Goal: Task Accomplishment & Management: Complete application form

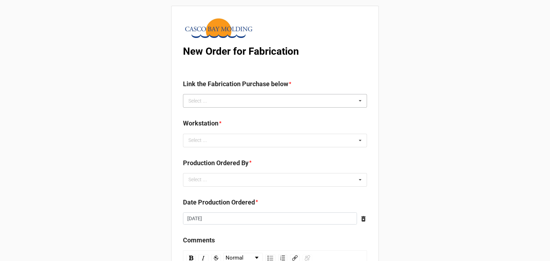
click at [206, 104] on div "Select ..." at bounding box center [201, 101] width 31 height 8
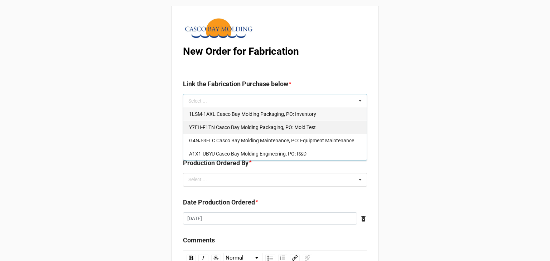
click at [209, 131] on div "Y7EH-F1TN Casco Bay Molding Packaging, PO: Mold Test" at bounding box center [274, 127] width 183 height 13
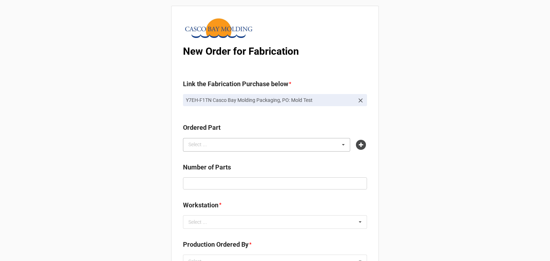
click at [205, 150] on div "Select ... No results found." at bounding box center [266, 145] width 167 height 14
type input "l0be"
click at [219, 162] on div "L0BE-NGPV Vaginal Applicator Stem Natural 70A (Prototype)" at bounding box center [266, 157] width 166 height 13
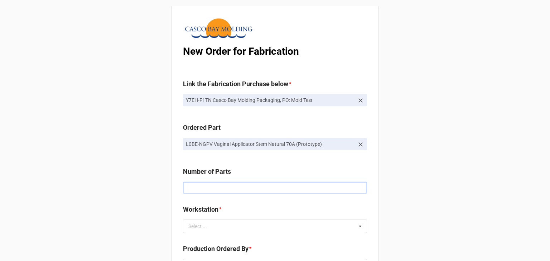
click at [227, 189] on input "text" at bounding box center [275, 188] width 184 height 12
type input "50"
click at [275, 230] on div "Select ... No results found." at bounding box center [275, 227] width 184 height 14
type input "6"
drag, startPoint x: 252, startPoint y: 241, endPoint x: 219, endPoint y: 233, distance: 33.6
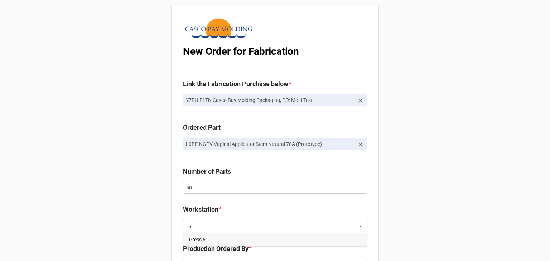
click at [252, 241] on div "Press 6" at bounding box center [274, 239] width 183 height 13
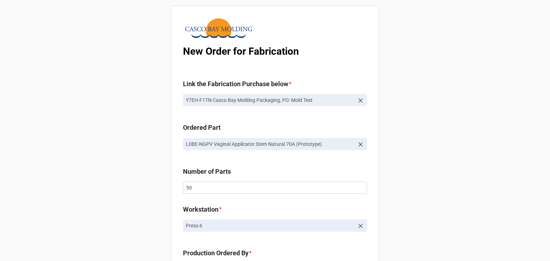
scroll to position [107, 0]
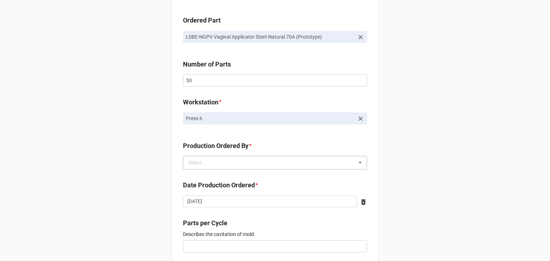
click at [232, 160] on div "Select ... No results found." at bounding box center [275, 163] width 184 height 14
click at [204, 174] on span "Brian James Wanders" at bounding box center [208, 176] width 38 height 6
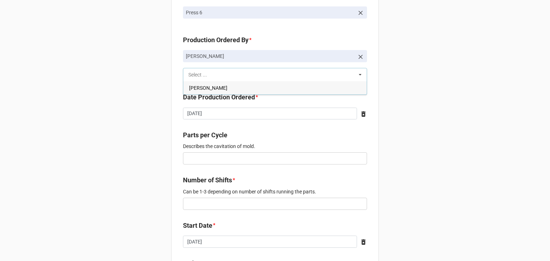
scroll to position [215, 0]
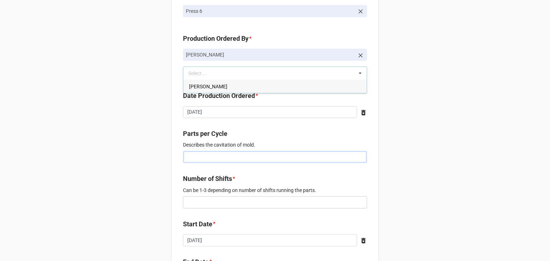
click at [218, 155] on input "text" at bounding box center [275, 157] width 184 height 12
type input "2"
click at [126, 150] on div "New Order for Fabrication Link the Fabrication Purchase below * Y7EH-F1TN Casco…" at bounding box center [275, 177] width 550 height 785
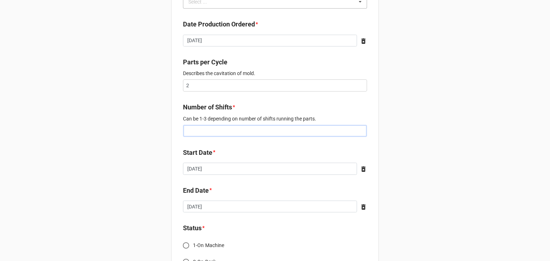
click at [202, 135] on input "text" at bounding box center [275, 131] width 184 height 12
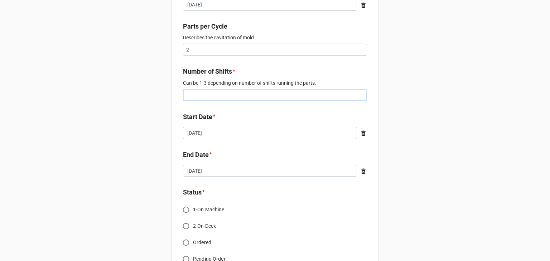
scroll to position [394, 0]
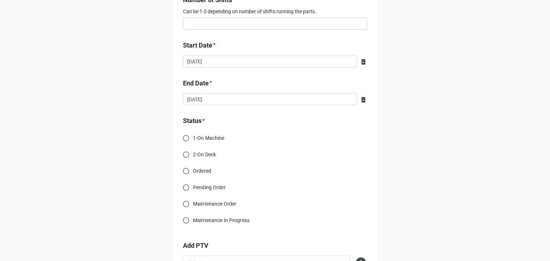
click at [183, 169] on input "Ordered" at bounding box center [186, 171] width 14 height 14
radio input "true"
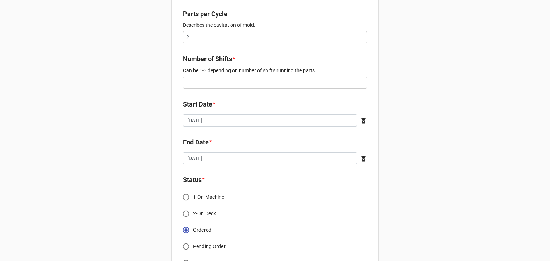
scroll to position [322, 0]
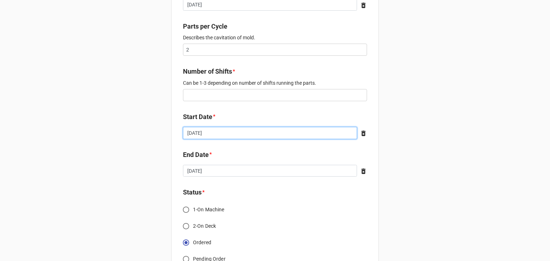
click at [227, 130] on input "[DATE]" at bounding box center [270, 133] width 174 height 12
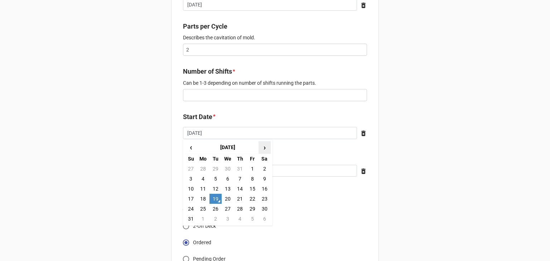
click at [265, 148] on span "›" at bounding box center [264, 148] width 11 height 12
click at [198, 164] on td "1" at bounding box center [203, 169] width 12 height 10
type input "2025-09-01"
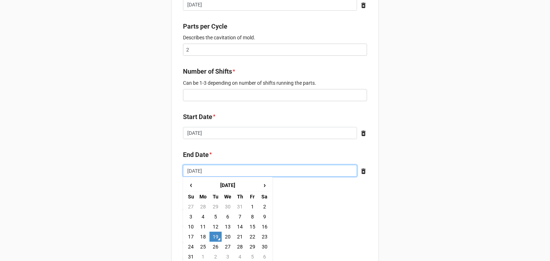
click at [213, 170] on input "[DATE]" at bounding box center [270, 171] width 174 height 12
click at [266, 186] on span "›" at bounding box center [264, 185] width 11 height 12
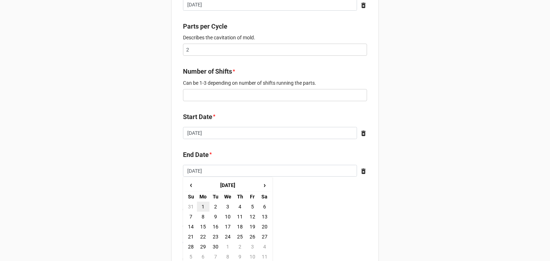
click at [202, 205] on td "1" at bounding box center [203, 207] width 12 height 10
type input "2025-09-01"
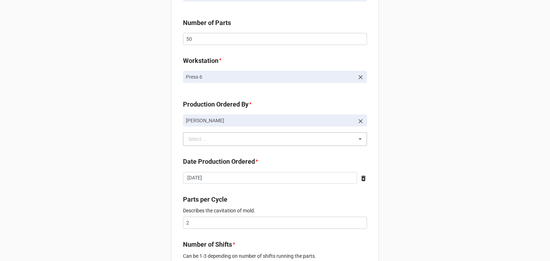
scroll to position [179, 0]
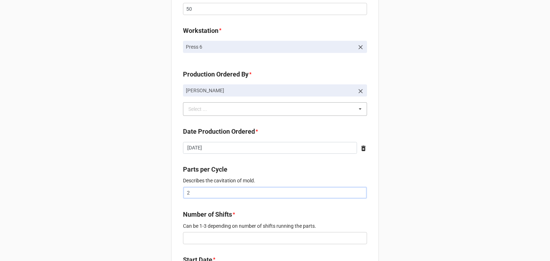
drag, startPoint x: 233, startPoint y: 192, endPoint x: 177, endPoint y: 192, distance: 56.5
click at [177, 192] on div "New Order for Fabrication Link the Fabrication Purchase below * Y7EH-F1TN Casco…" at bounding box center [275, 211] width 208 height 768
type input "1"
click at [197, 239] on input "text" at bounding box center [275, 238] width 184 height 12
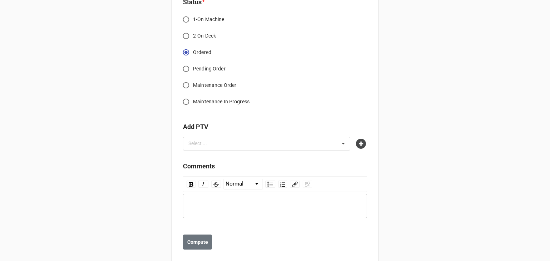
scroll to position [524, 0]
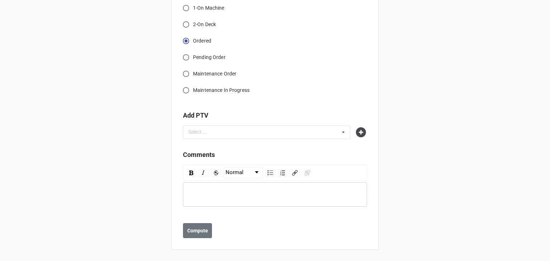
type input "1"
click at [363, 128] on div at bounding box center [361, 132] width 11 height 10
click at [360, 130] on icon at bounding box center [361, 132] width 10 height 10
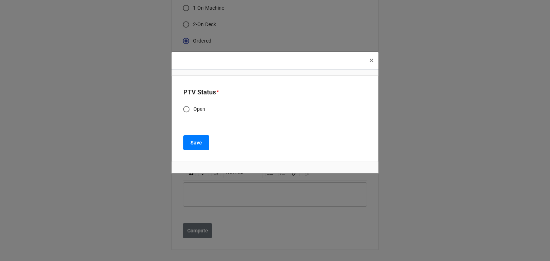
click at [198, 111] on span "Open" at bounding box center [199, 110] width 12 height 8
click at [193, 111] on input "Open" at bounding box center [186, 109] width 14 height 14
radio input "true"
click at [200, 137] on button "Save" at bounding box center [196, 142] width 26 height 15
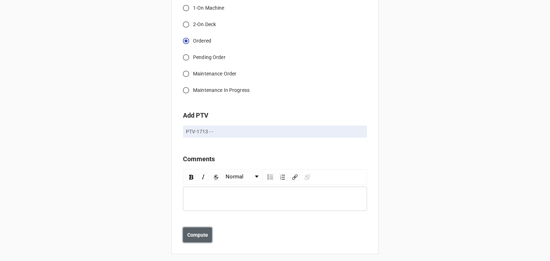
click at [187, 234] on b "Compute" at bounding box center [197, 235] width 21 height 8
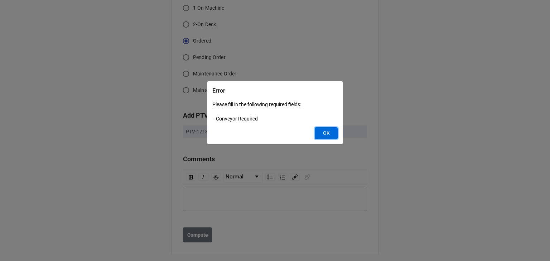
click at [319, 133] on button "OK" at bounding box center [325, 133] width 23 height 12
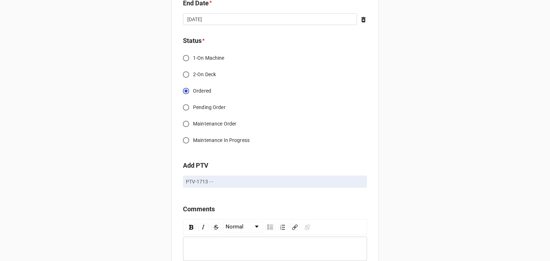
scroll to position [528, 0]
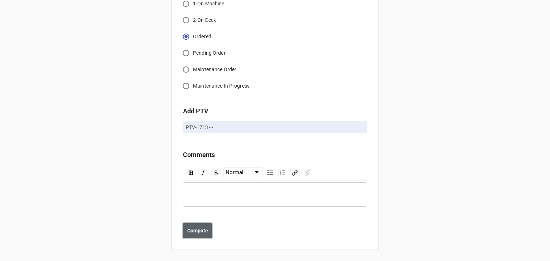
click at [192, 230] on b "Compute" at bounding box center [197, 231] width 21 height 8
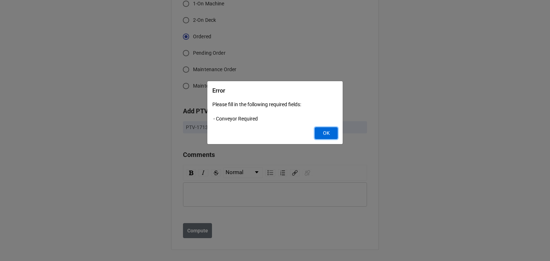
click at [326, 130] on button "OK" at bounding box center [325, 133] width 23 height 12
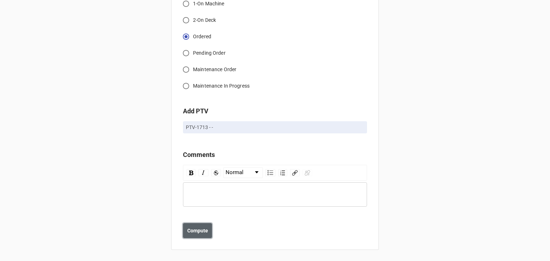
click at [191, 231] on b "Compute" at bounding box center [197, 231] width 21 height 8
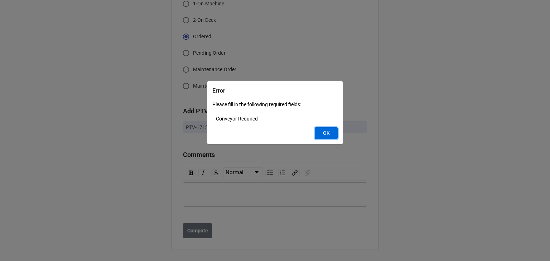
click at [323, 130] on button "OK" at bounding box center [325, 133] width 23 height 12
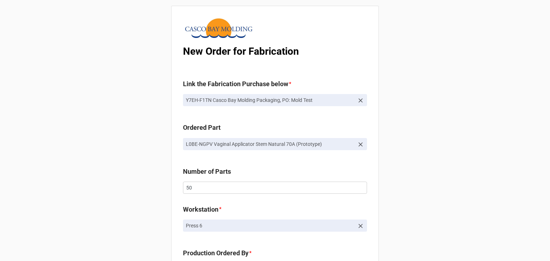
scroll to position [0, 0]
click at [358, 102] on icon at bounding box center [360, 100] width 7 height 7
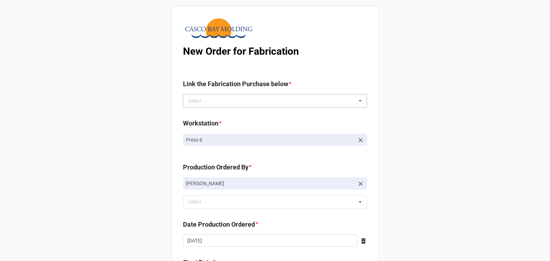
click at [360, 102] on icon at bounding box center [360, 100] width 11 height 13
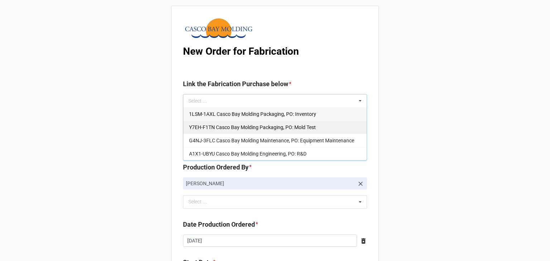
click at [321, 130] on div "Y7EH-F1TN Casco Bay Molding Packaging, PO: Mold Test" at bounding box center [274, 127] width 183 height 13
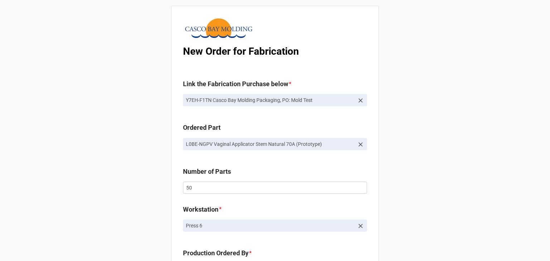
click at [362, 146] on icon at bounding box center [360, 144] width 7 height 7
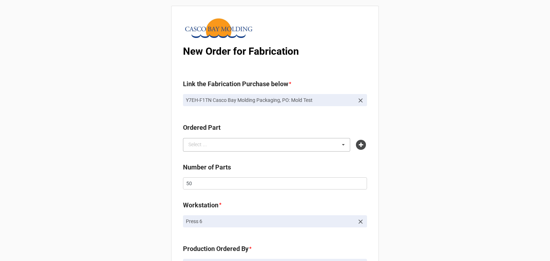
click at [301, 144] on div "Select ... No results found." at bounding box center [266, 145] width 167 height 14
click at [212, 148] on div "l0be l0be Select ... No results found." at bounding box center [266, 145] width 167 height 14
type input "l"
type input "l0b"
click at [230, 157] on span "L0BE-NGPV Vaginal Applicator Stem Natural 70A (Prototype)" at bounding box center [257, 158] width 136 height 6
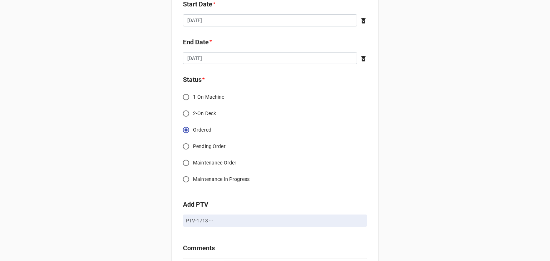
scroll to position [630, 0]
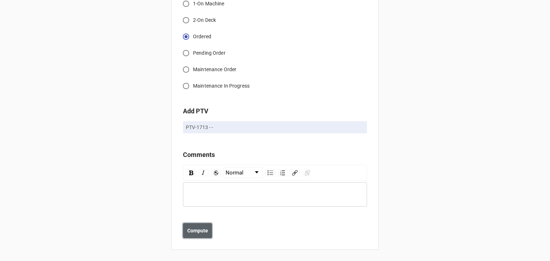
click at [206, 228] on button "Compute" at bounding box center [197, 230] width 29 height 15
click at [196, 230] on b "Save" at bounding box center [195, 231] width 11 height 8
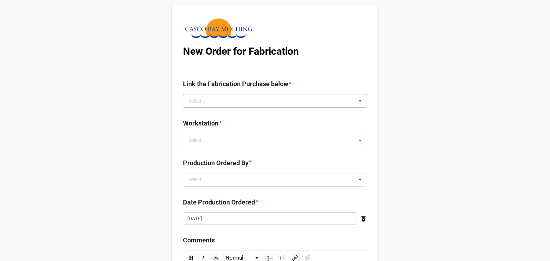
click at [219, 98] on div "Select ... No results found." at bounding box center [275, 101] width 184 height 14
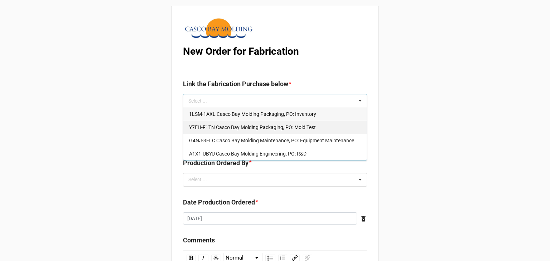
click at [223, 129] on span "Y7EH-F1TN Casco Bay Molding Packaging, PO: Mold Test" at bounding box center [252, 128] width 127 height 6
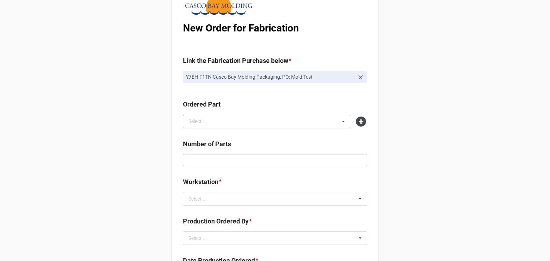
scroll to position [36, 0]
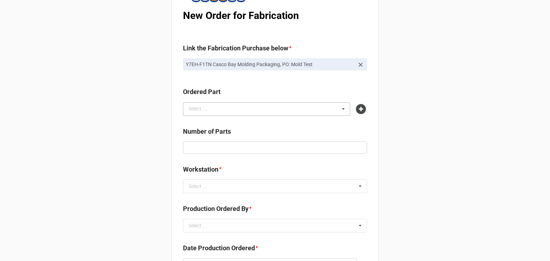
click at [213, 114] on div "Select ... No results found." at bounding box center [266, 109] width 167 height 14
type input "4kgg"
click at [215, 123] on span "4KGG-5ZME Vaginal Applicator Bulb Natural 70A (Prototype)" at bounding box center [256, 122] width 135 height 6
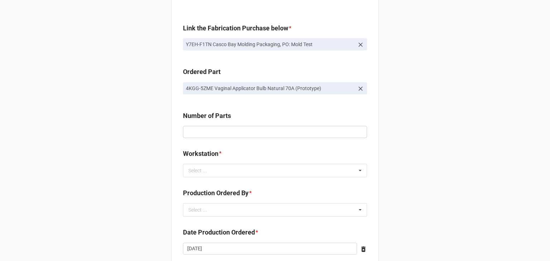
scroll to position [107, 0]
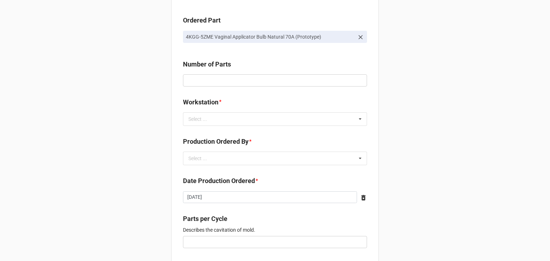
click at [206, 69] on label "Number of Parts" at bounding box center [207, 64] width 48 height 10
click at [202, 83] on input "text" at bounding box center [275, 80] width 184 height 12
type input "50"
click at [222, 121] on div "Select ... No results found." at bounding box center [275, 119] width 184 height 14
type input "6"
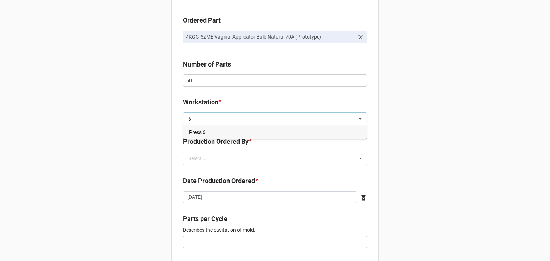
click at [217, 130] on div "Press 6" at bounding box center [274, 132] width 183 height 13
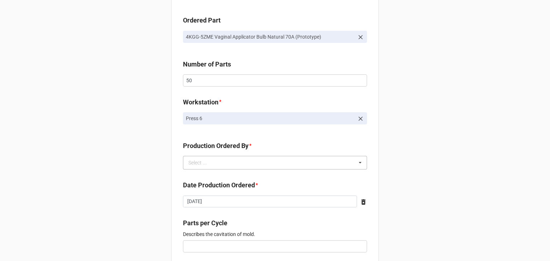
click at [195, 165] on div "Select ..." at bounding box center [201, 163] width 31 height 8
click at [201, 178] on span "[PERSON_NAME]" at bounding box center [208, 176] width 38 height 6
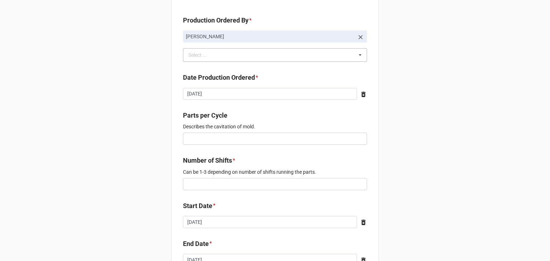
scroll to position [250, 0]
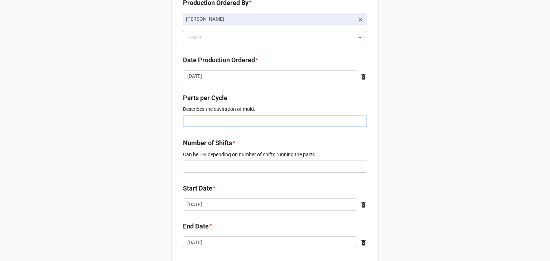
click at [211, 120] on input "text" at bounding box center [275, 121] width 184 height 12
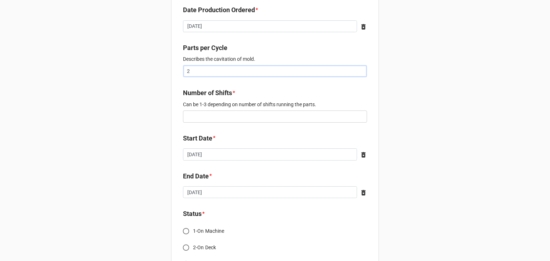
scroll to position [322, 0]
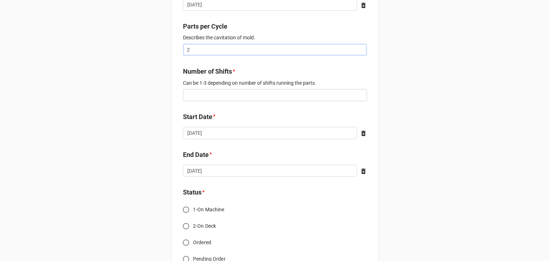
type input "2"
click at [259, 132] on input "[DATE]" at bounding box center [270, 133] width 174 height 12
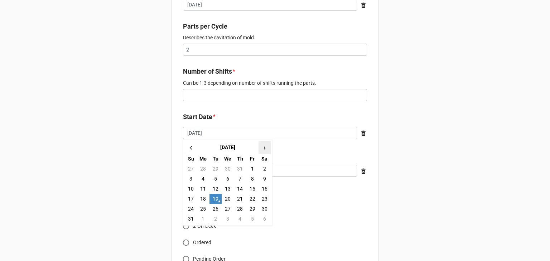
click at [266, 146] on span "›" at bounding box center [264, 148] width 11 height 12
click at [210, 168] on td "2" at bounding box center [215, 169] width 12 height 10
type input "2025-09-02"
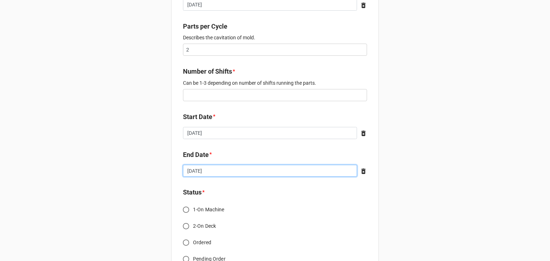
click at [202, 175] on input "[DATE]" at bounding box center [270, 171] width 174 height 12
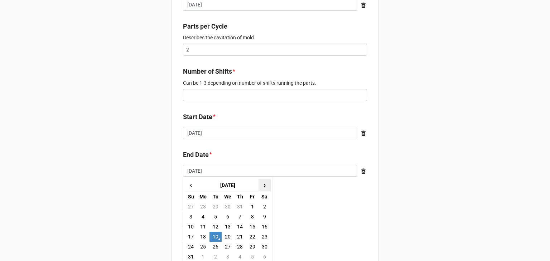
click at [262, 184] on span "›" at bounding box center [264, 185] width 11 height 12
click at [218, 209] on td "2" at bounding box center [215, 207] width 12 height 10
type input "2025-09-02"
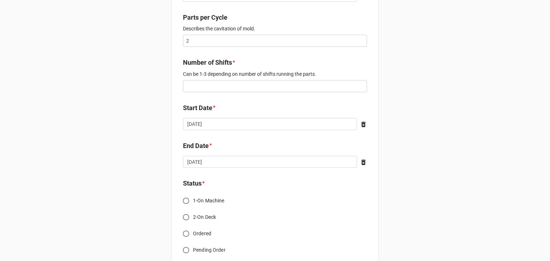
scroll to position [358, 0]
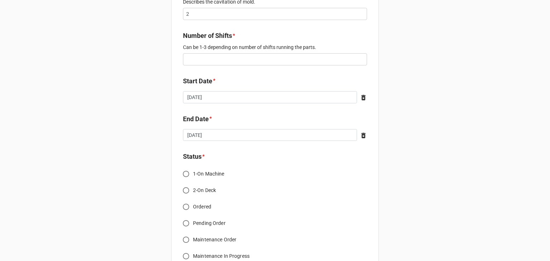
click at [185, 211] on input "Ordered" at bounding box center [186, 207] width 14 height 14
radio input "true"
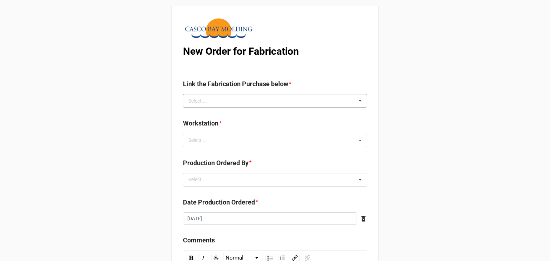
click at [248, 102] on div "Select ... No results found." at bounding box center [275, 101] width 184 height 14
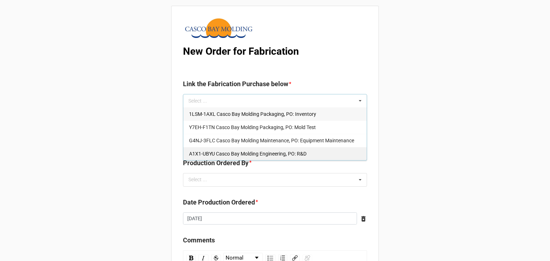
click at [255, 149] on div "A1X1-UBYU Casco Bay Molding Engineering, PO: R&D" at bounding box center [274, 153] width 183 height 13
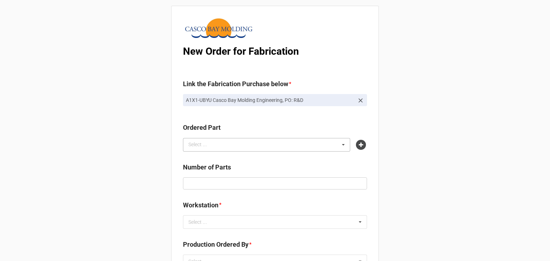
click at [210, 142] on div "Select ..." at bounding box center [201, 145] width 31 height 8
type input "q0z6"
click at [214, 158] on span "Q0Z6-MPNP Respair Overmold R&D Natural" at bounding box center [237, 158] width 97 height 6
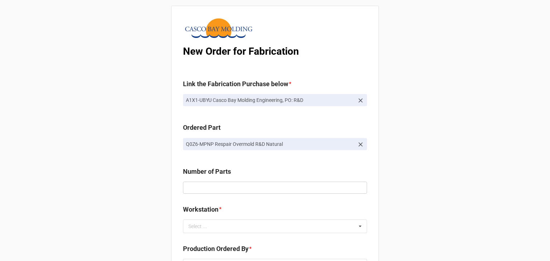
scroll to position [36, 0]
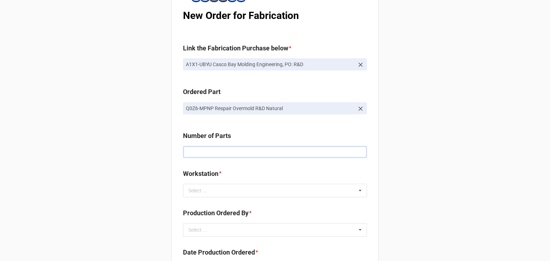
click at [192, 157] on input "text" at bounding box center [275, 152] width 184 height 12
drag, startPoint x: 207, startPoint y: 153, endPoint x: 175, endPoint y: 154, distance: 32.2
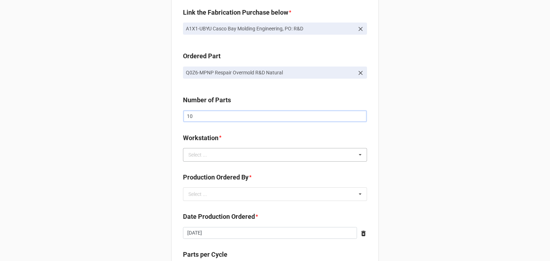
type input "10"
click at [203, 152] on div "Select ..." at bounding box center [201, 155] width 31 height 8
type input "6"
click at [199, 168] on span "Press 6" at bounding box center [197, 168] width 16 height 6
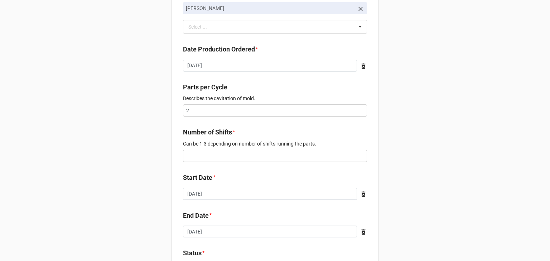
scroll to position [250, 0]
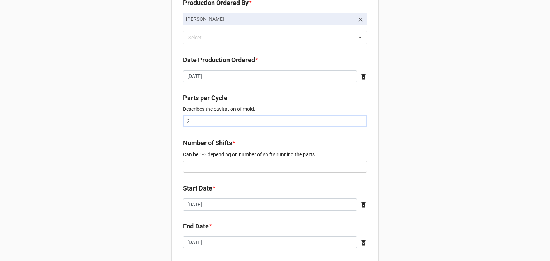
drag, startPoint x: 209, startPoint y: 123, endPoint x: 159, endPoint y: 125, distance: 49.8
click at [158, 125] on div "New Order for Fabrication Link the Fabrication Purchase below * Y7EH-F1TN Casco…" at bounding box center [275, 142] width 550 height 785
type input "1"
click at [154, 125] on div "New Order for Fabrication Link the Fabrication Purchase below * Y7EH-F1TN Casco…" at bounding box center [275, 142] width 550 height 785
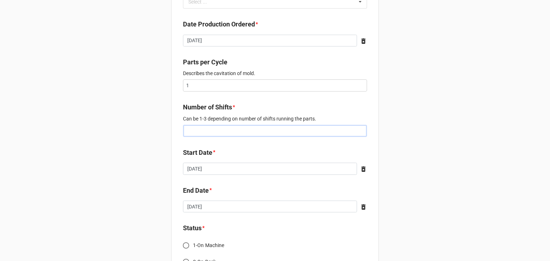
click at [193, 129] on input "text" at bounding box center [275, 131] width 184 height 12
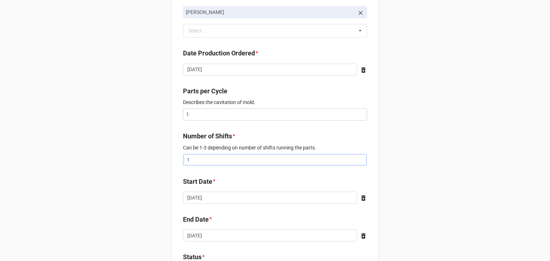
scroll to position [179, 0]
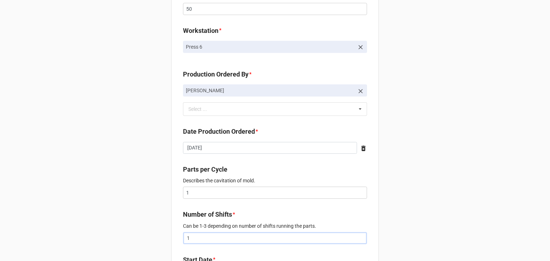
type input "1"
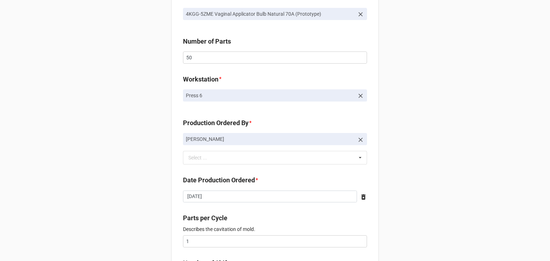
scroll to position [0, 0]
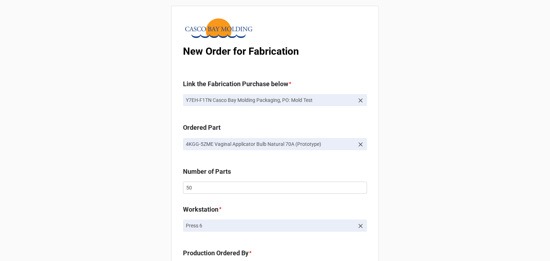
click at [361, 146] on icon at bounding box center [360, 144] width 7 height 7
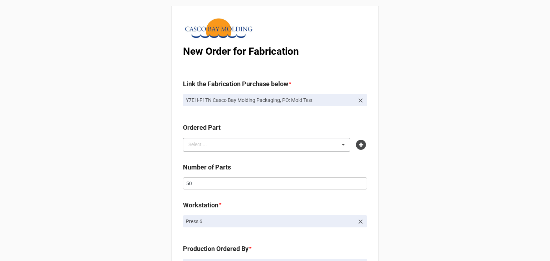
click at [250, 141] on div "Select ... 3SD9-6385 Cheremi Maka Cup Small Natural 40A 6QMX-DFXV Cheremi Maka …" at bounding box center [266, 145] width 167 height 14
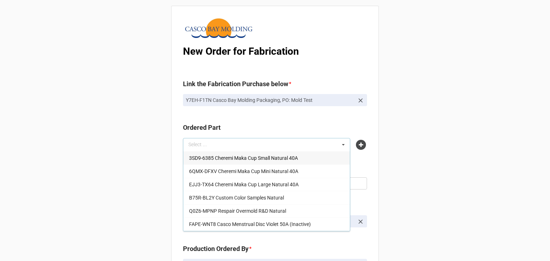
click at [249, 147] on div "Select ... 3SD9-6385 Cheremi Maka Cup Small Natural 40A 6QMX-DFXV Cheremi Maka …" at bounding box center [266, 145] width 167 height 14
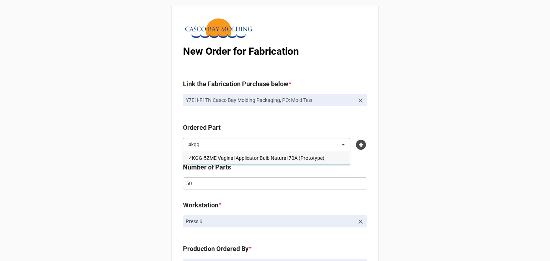
type input "4kgg"
click at [244, 157] on span "4KGG-5ZME Vaginal Applicator Bulb Natural 70A (Prototype)" at bounding box center [256, 158] width 135 height 6
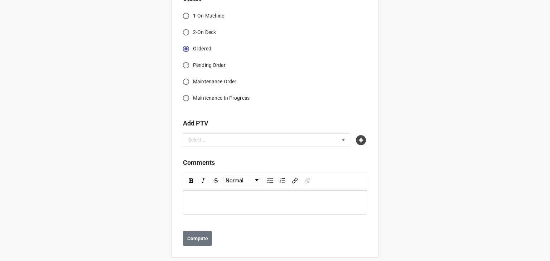
scroll to position [626, 0]
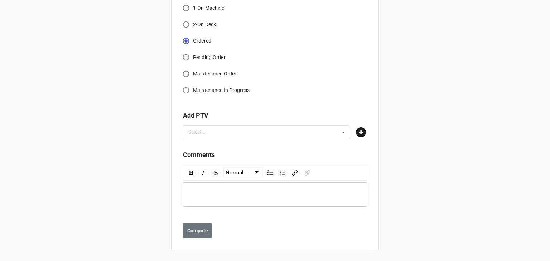
click at [358, 131] on icon at bounding box center [361, 132] width 10 height 10
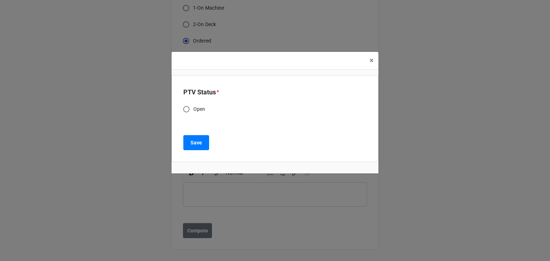
click at [196, 109] on span "Open" at bounding box center [199, 110] width 12 height 8
click at [193, 109] on input "Open" at bounding box center [186, 109] width 14 height 14
radio input "true"
click at [202, 148] on button "Save" at bounding box center [196, 142] width 26 height 15
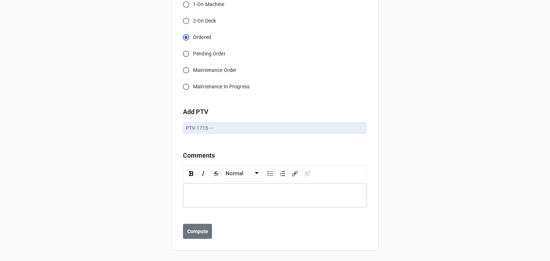
scroll to position [630, 0]
click at [195, 227] on b "Compute" at bounding box center [197, 231] width 21 height 8
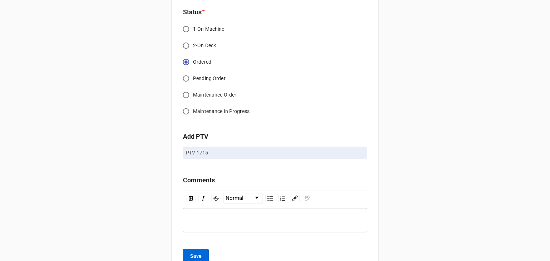
scroll to position [655, 0]
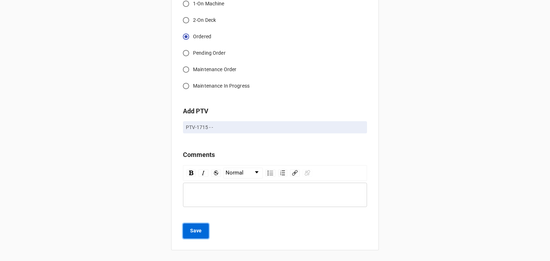
click at [192, 231] on b "Save" at bounding box center [195, 231] width 11 height 8
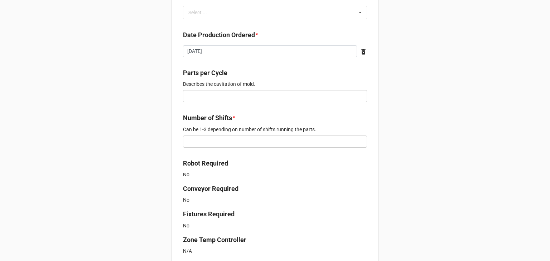
scroll to position [215, 0]
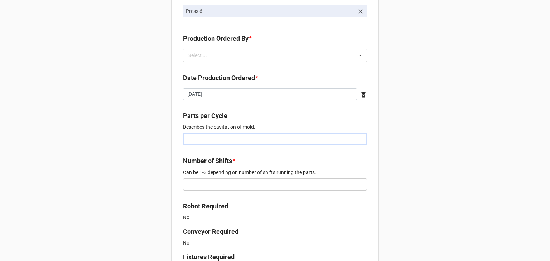
click at [191, 143] on input "text" at bounding box center [275, 139] width 184 height 12
type input "1"
click at [195, 185] on input "text" at bounding box center [275, 185] width 184 height 12
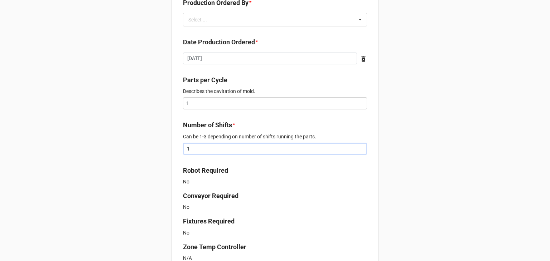
scroll to position [143, 0]
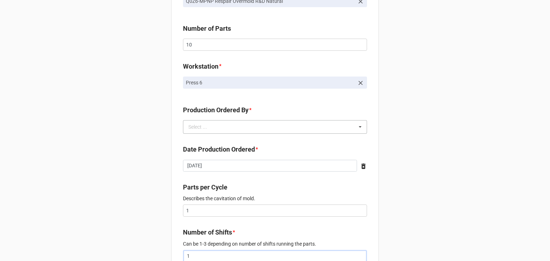
type input "1"
click at [252, 128] on div "Select ... No results found." at bounding box center [275, 127] width 184 height 14
click at [222, 138] on span "[PERSON_NAME]" at bounding box center [208, 140] width 38 height 6
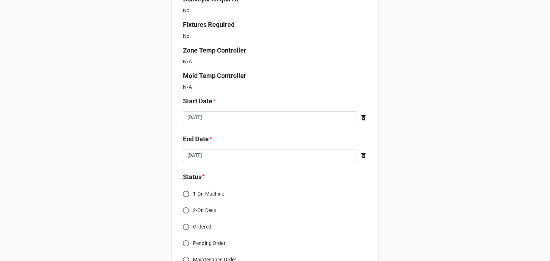
scroll to position [537, 0]
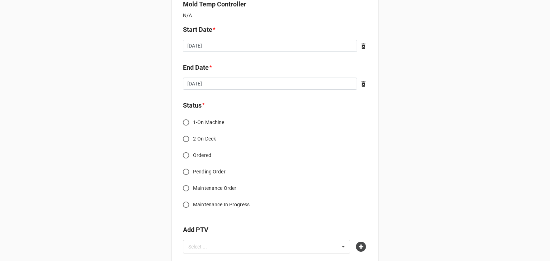
click at [199, 157] on span "Ordered" at bounding box center [202, 156] width 18 height 8
click at [193, 157] on input "Ordered" at bounding box center [186, 155] width 14 height 14
radio input "true"
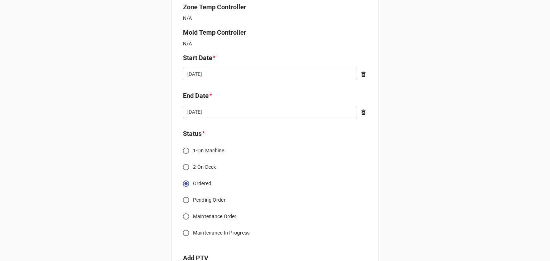
scroll to position [501, 0]
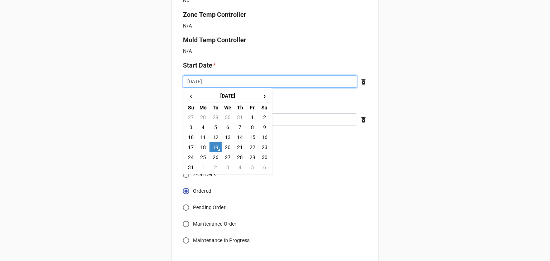
click at [295, 80] on input "[DATE]" at bounding box center [270, 81] width 174 height 12
click at [263, 99] on span "›" at bounding box center [264, 96] width 11 height 12
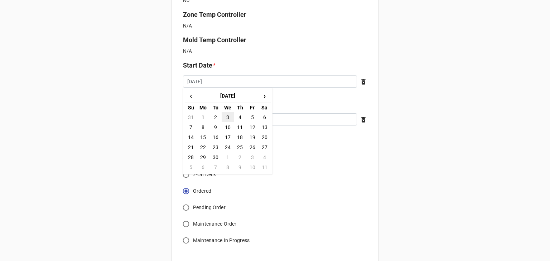
click at [224, 118] on td "3" at bounding box center [227, 117] width 12 height 10
type input "2025-09-03"
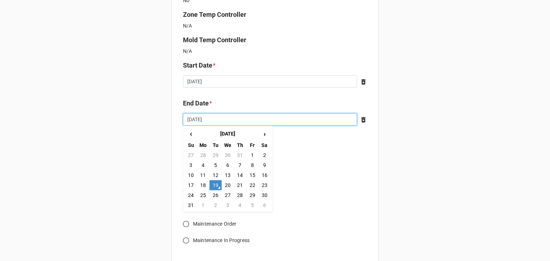
click at [255, 120] on input "[DATE]" at bounding box center [270, 119] width 174 height 12
click at [261, 132] on span "›" at bounding box center [264, 134] width 11 height 12
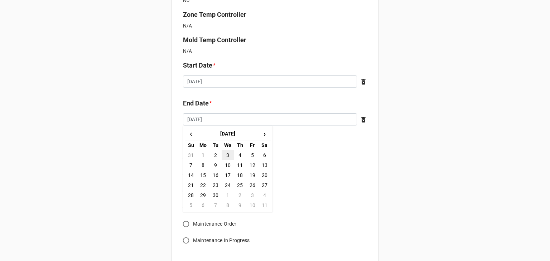
click at [225, 153] on td "3" at bounding box center [227, 155] width 12 height 10
type input "2025-09-03"
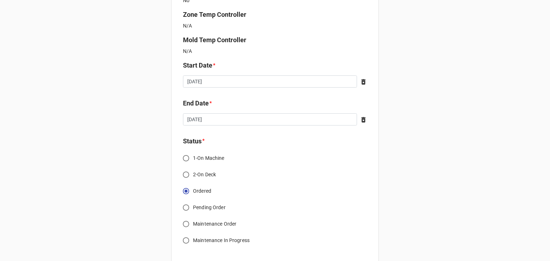
click at [336, 161] on label "1-On Machine" at bounding box center [270, 158] width 182 height 14
click at [193, 161] on input "1-On Machine" at bounding box center [186, 158] width 14 height 14
radio input "true"
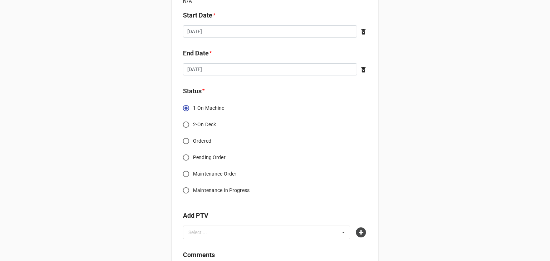
scroll to position [572, 0]
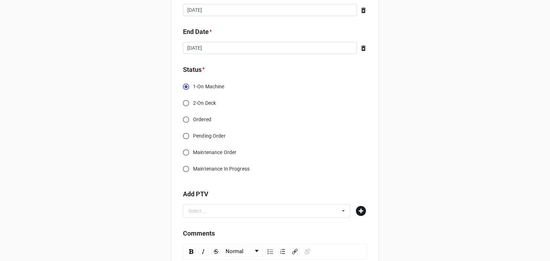
click at [357, 211] on icon at bounding box center [361, 211] width 10 height 10
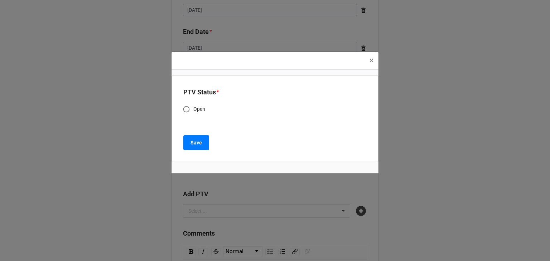
click at [201, 111] on span "Open" at bounding box center [199, 110] width 12 height 8
click at [193, 111] on input "Open" at bounding box center [186, 109] width 14 height 14
radio input "true"
click at [190, 150] on div "PTV Status * Open Save" at bounding box center [274, 118] width 207 height 87
click at [198, 146] on b "Save" at bounding box center [195, 143] width 11 height 8
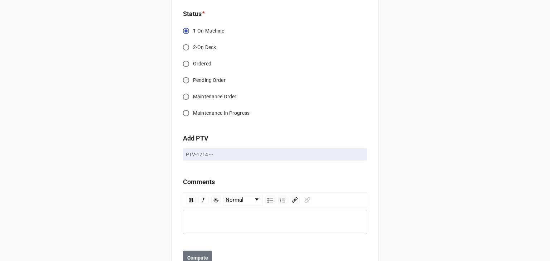
scroll to position [655, 0]
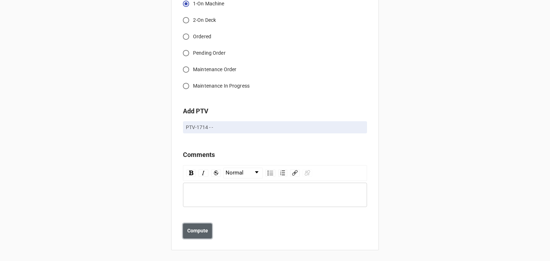
click at [203, 234] on b "Compute" at bounding box center [197, 231] width 21 height 8
click at [186, 228] on button "Save" at bounding box center [196, 230] width 26 height 15
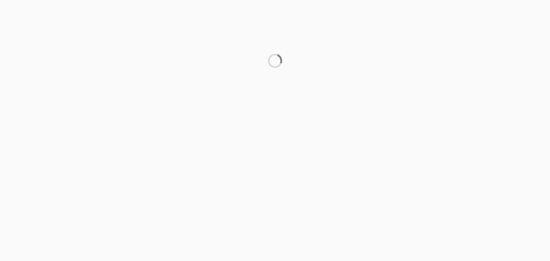
scroll to position [0, 0]
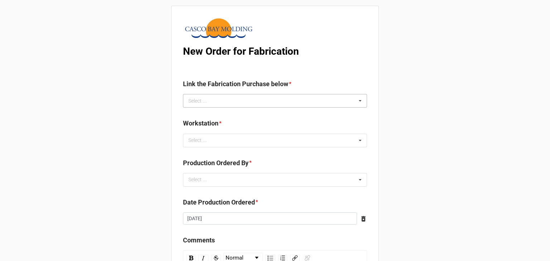
click at [278, 101] on div "Select ... No results found." at bounding box center [275, 101] width 184 height 14
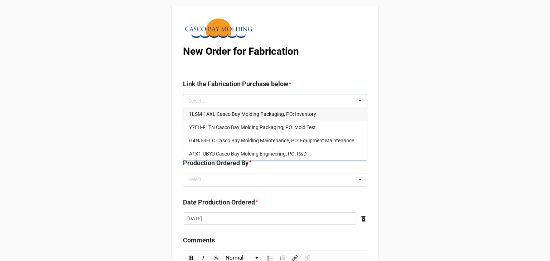
click at [280, 117] on div "1LSM-1AXL Casco Bay Molding Packaging, PO: Inventory" at bounding box center [274, 113] width 183 height 13
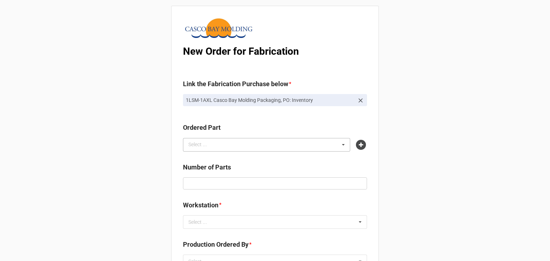
click at [246, 149] on div "Select ... No results found." at bounding box center [266, 145] width 167 height 14
type input "504"
click at [243, 158] on span "504N-NKXW Best Periodt Size 1 Cup Natural 50A" at bounding box center [243, 158] width 108 height 6
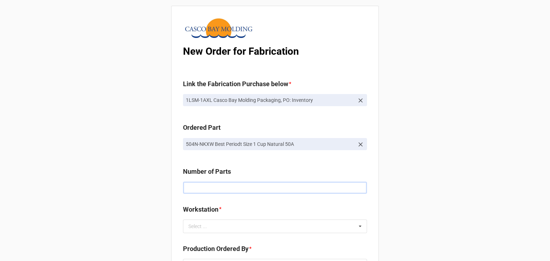
click at [251, 187] on input "text" at bounding box center [275, 188] width 184 height 12
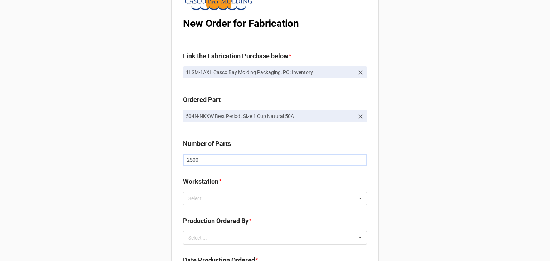
scroll to position [36, 0]
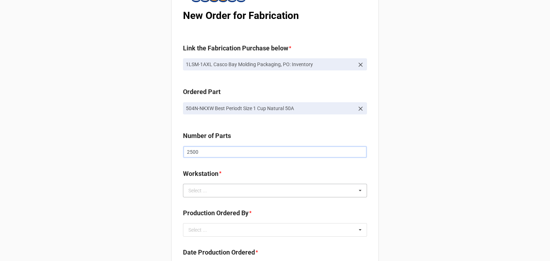
type input "2500"
click at [234, 192] on div "Select ... No results found." at bounding box center [275, 191] width 184 height 14
type input "7"
click at [233, 202] on div "Press 7" at bounding box center [274, 203] width 183 height 13
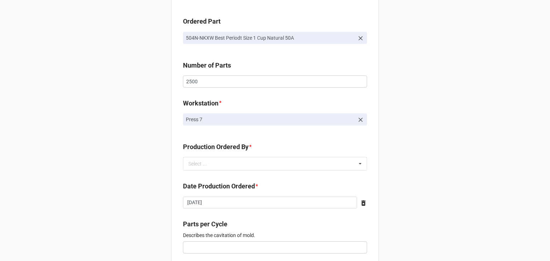
scroll to position [107, 0]
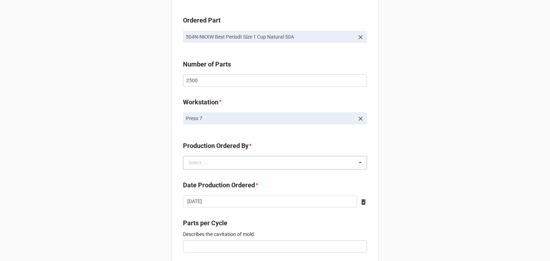
click at [191, 163] on div "Select ..." at bounding box center [201, 163] width 31 height 8
click at [196, 178] on span "Brian James Wanders" at bounding box center [208, 176] width 38 height 6
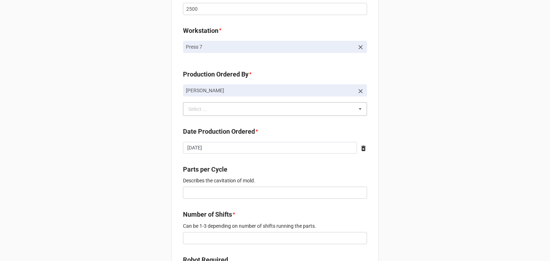
scroll to position [250, 0]
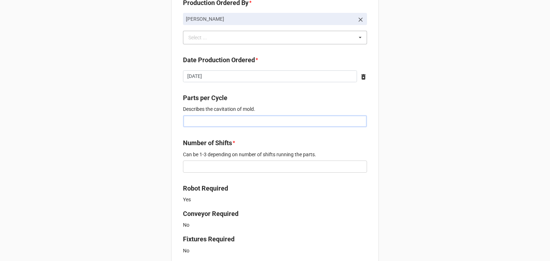
click at [209, 123] on input "text" at bounding box center [275, 121] width 184 height 12
type input "2"
click at [204, 168] on input "text" at bounding box center [275, 167] width 184 height 12
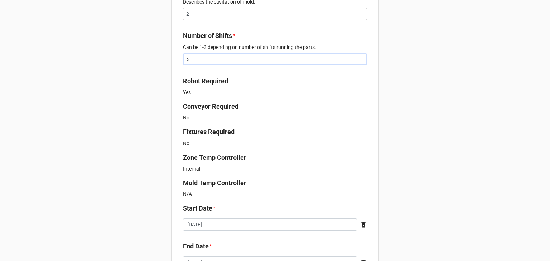
scroll to position [429, 0]
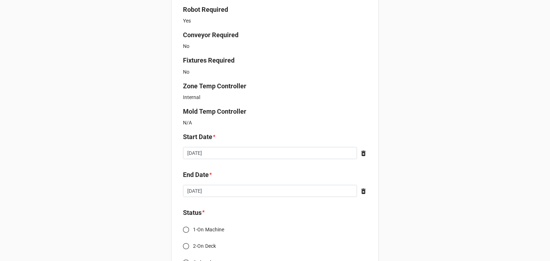
type input "3"
click at [129, 64] on div "New Order for Fabrication Link the Fabrication Purchase below * 1LSM-1AXL Casco…" at bounding box center [275, 27] width 550 height 913
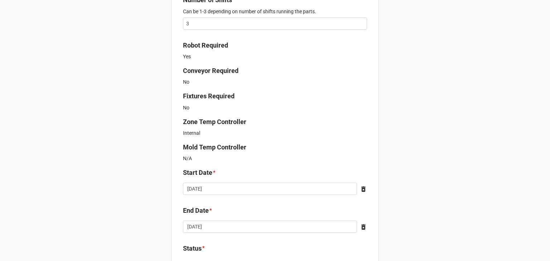
scroll to position [465, 0]
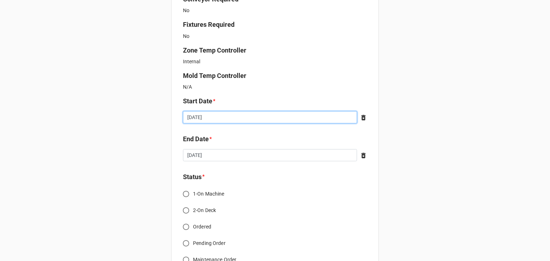
click at [239, 122] on input "[DATE]" at bounding box center [270, 117] width 174 height 12
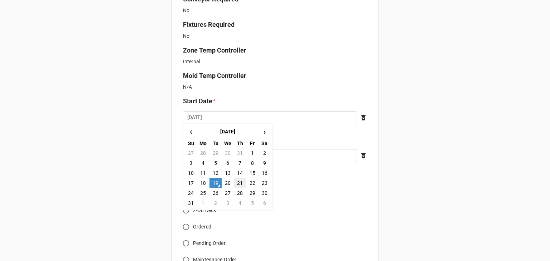
click at [235, 185] on td "21" at bounding box center [240, 183] width 12 height 10
type input "2025-08-21"
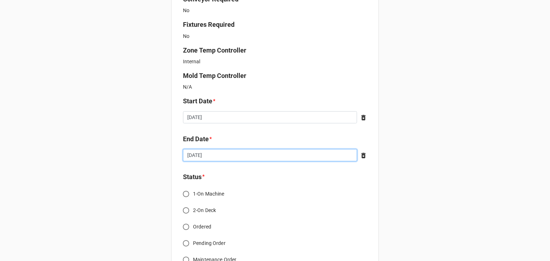
click at [256, 160] on input "[DATE]" at bounding box center [270, 155] width 174 height 12
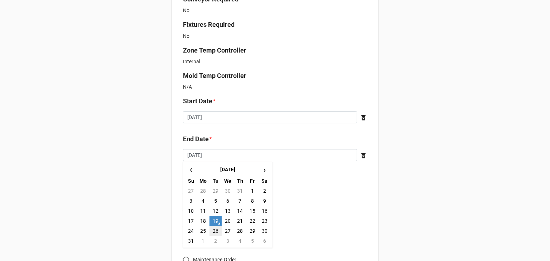
click at [215, 234] on td "26" at bounding box center [215, 231] width 12 height 10
type input "2025-08-26"
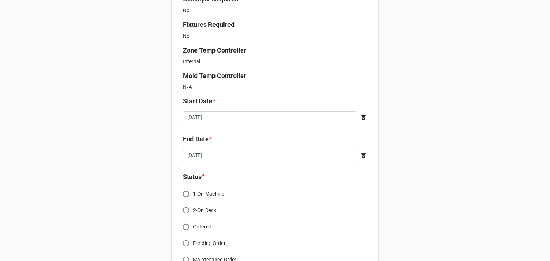
scroll to position [537, 0]
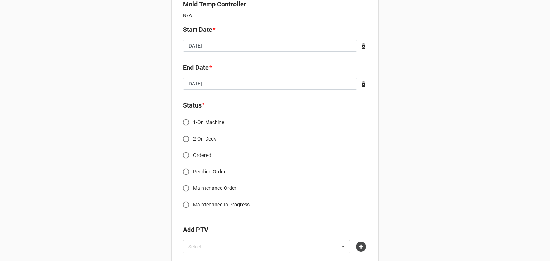
click at [205, 158] on span "Ordered" at bounding box center [202, 156] width 18 height 8
click at [193, 158] on input "Ordered" at bounding box center [186, 155] width 14 height 14
radio input "true"
click at [364, 249] on div at bounding box center [361, 247] width 11 height 10
click at [362, 248] on icon at bounding box center [361, 247] width 10 height 10
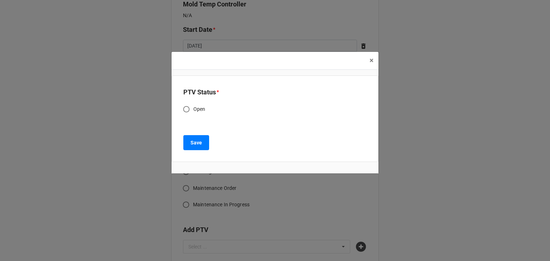
click at [189, 101] on div "PTV Status *" at bounding box center [274, 94] width 183 height 15
click at [200, 111] on span "Open" at bounding box center [199, 110] width 12 height 8
click at [193, 111] on input "Open" at bounding box center [186, 109] width 14 height 14
radio input "true"
click at [197, 137] on button "Save" at bounding box center [196, 142] width 26 height 15
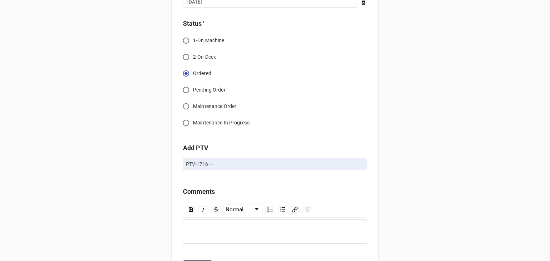
scroll to position [655, 0]
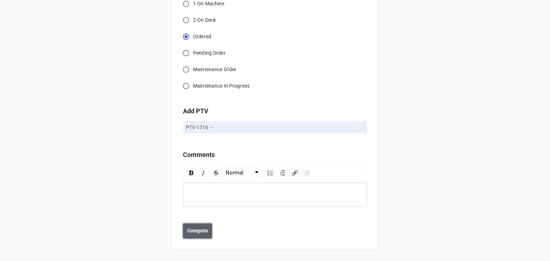
click at [189, 231] on b "Compute" at bounding box center [197, 231] width 21 height 8
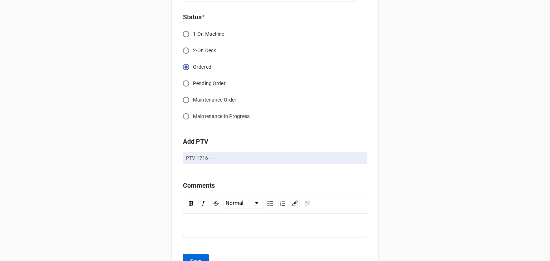
scroll to position [681, 0]
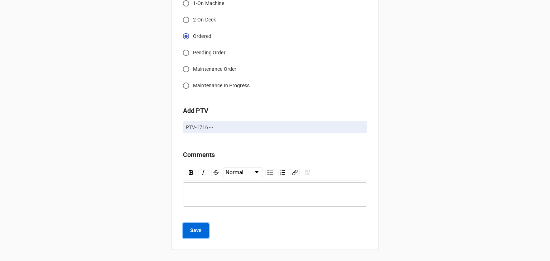
click at [187, 228] on button "Save" at bounding box center [196, 230] width 26 height 15
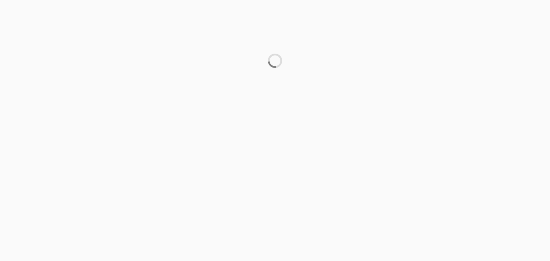
scroll to position [0, 0]
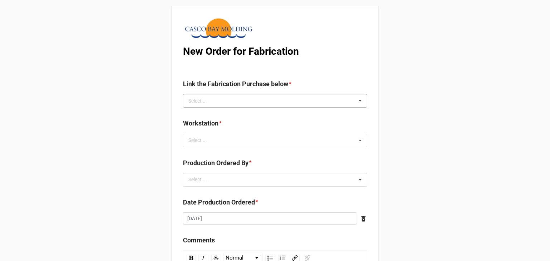
click at [227, 96] on div "Select ... No results found." at bounding box center [275, 101] width 184 height 14
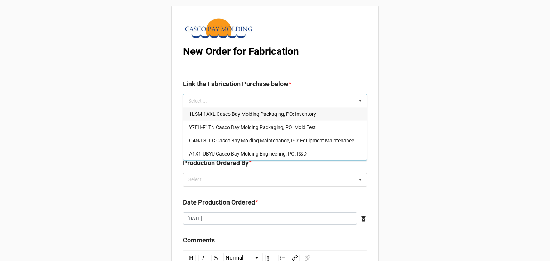
click at [279, 116] on span "1LSM-1AXL Casco Bay Molding Packaging, PO: Inventory" at bounding box center [252, 114] width 127 height 6
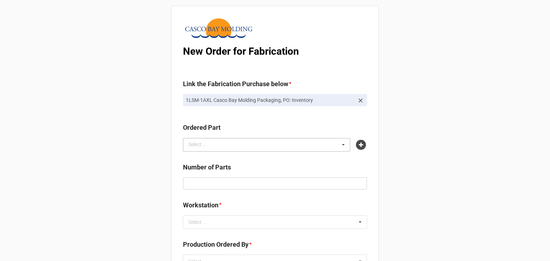
click at [252, 146] on div "Select ... No results found." at bounding box center [266, 145] width 167 height 14
type input "eqh9"
click at [252, 155] on span "EQH9-Y4BY Best Periodt Size 2 Cup Natural 50A" at bounding box center [242, 158] width 106 height 6
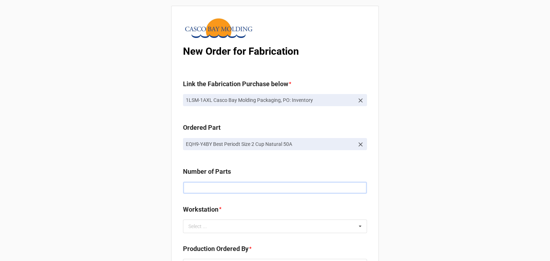
click at [219, 188] on input "text" at bounding box center [275, 188] width 184 height 12
click at [248, 192] on input "text" at bounding box center [275, 188] width 184 height 12
type input "2500"
click at [220, 228] on div "Select ... No results found." at bounding box center [275, 227] width 184 height 14
type input "7"
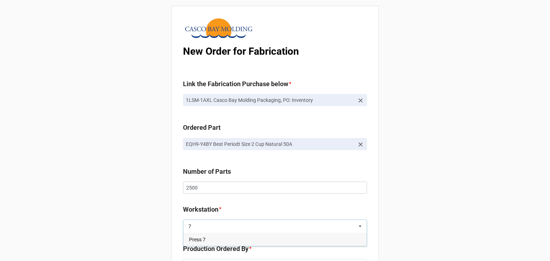
click at [220, 242] on div "Press 7" at bounding box center [274, 239] width 183 height 13
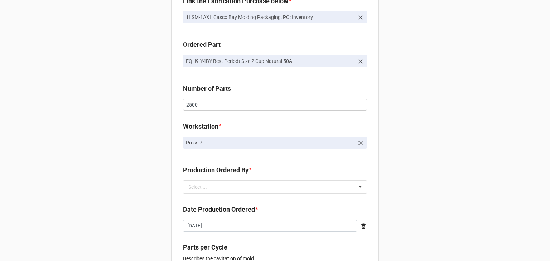
scroll to position [107, 0]
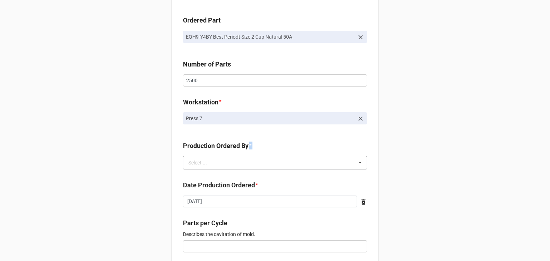
click at [244, 156] on div "Production Ordered By * Select ... No results found." at bounding box center [275, 155] width 184 height 29
click at [243, 165] on div "Select ... No results found." at bounding box center [275, 163] width 184 height 14
click at [219, 174] on span "[PERSON_NAME]" at bounding box center [208, 176] width 38 height 6
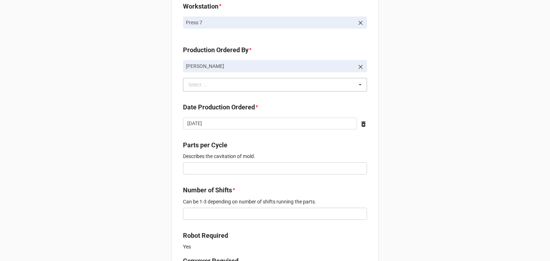
scroll to position [215, 0]
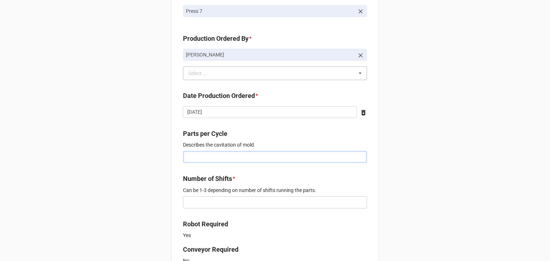
click at [196, 159] on input "text" at bounding box center [275, 157] width 184 height 12
type input "2"
click at [216, 202] on input "text" at bounding box center [275, 202] width 184 height 12
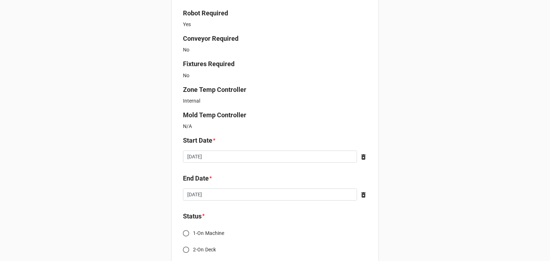
scroll to position [429, 0]
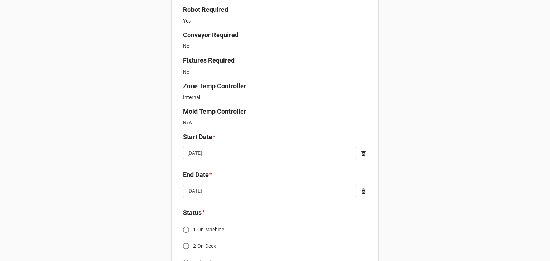
type input "3"
click at [232, 153] on input "[DATE]" at bounding box center [270, 153] width 174 height 12
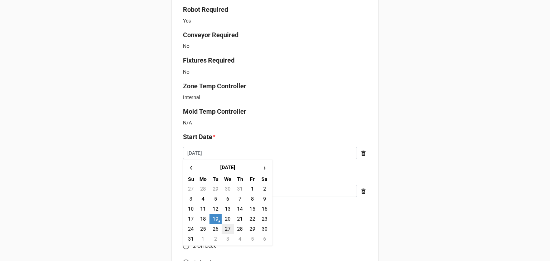
click at [227, 228] on td "27" at bounding box center [227, 229] width 12 height 10
type input "[DATE]"
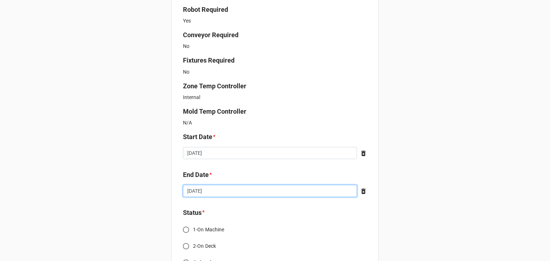
click at [273, 192] on input "[DATE]" at bounding box center [270, 191] width 174 height 12
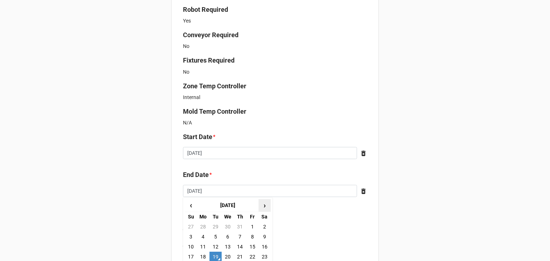
click at [262, 208] on span "›" at bounding box center [264, 206] width 11 height 12
click at [202, 225] on td "1" at bounding box center [203, 227] width 12 height 10
type input "[DATE]"
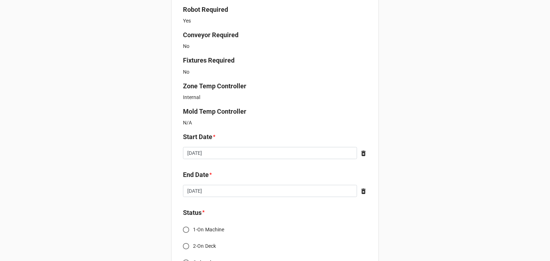
click at [142, 150] on div "New Order for Fabrication Link the Fabrication Purchase below * 1LSM-1AXL Casco…" at bounding box center [275, 27] width 550 height 913
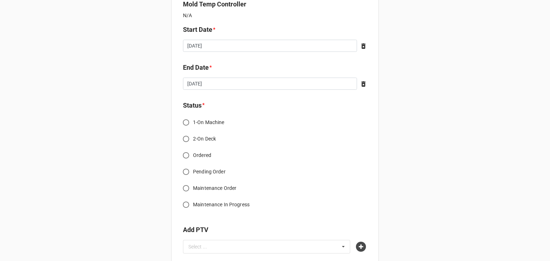
click at [182, 152] on input "Ordered" at bounding box center [186, 155] width 14 height 14
radio input "true"
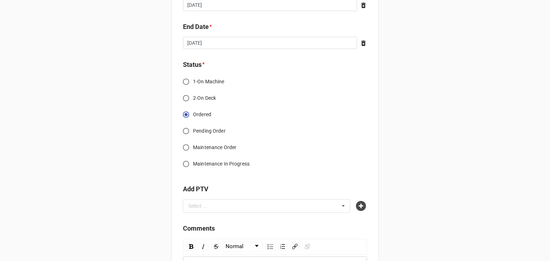
scroll to position [608, 0]
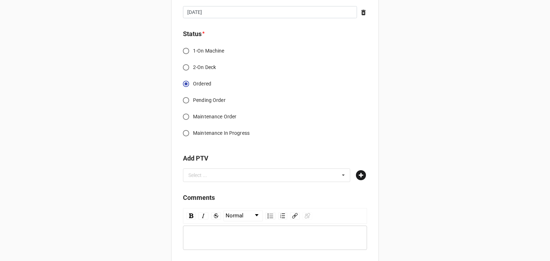
click at [362, 176] on icon at bounding box center [361, 175] width 10 height 10
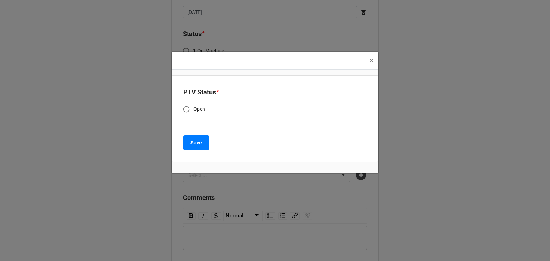
click at [200, 111] on span "Open" at bounding box center [199, 110] width 12 height 8
click at [193, 111] on input "Open" at bounding box center [186, 109] width 14 height 14
radio input "true"
click at [205, 144] on button "Save" at bounding box center [196, 142] width 26 height 15
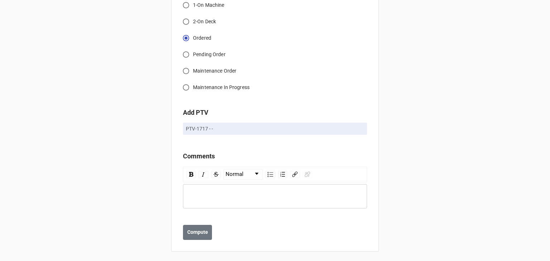
scroll to position [655, 0]
click at [204, 233] on b "Compute" at bounding box center [197, 231] width 21 height 8
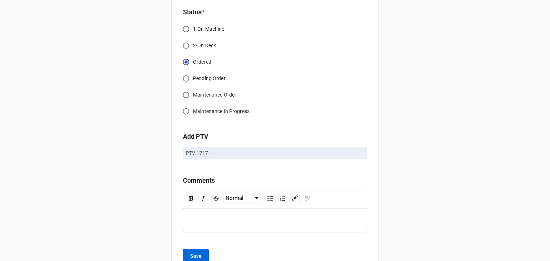
scroll to position [681, 0]
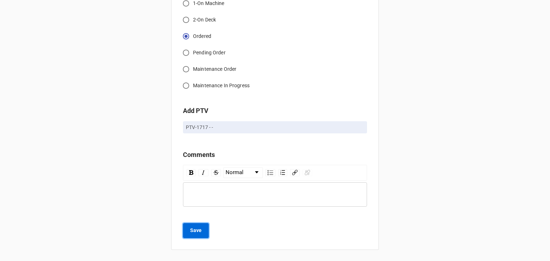
click at [197, 236] on button "Save" at bounding box center [196, 230] width 26 height 15
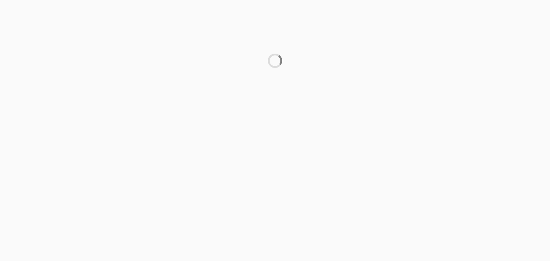
scroll to position [0, 0]
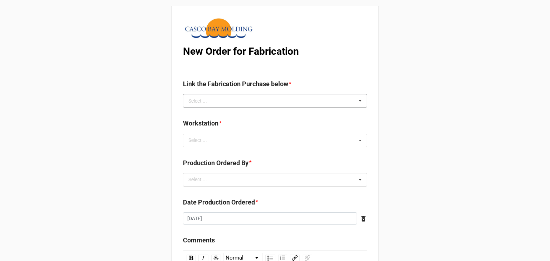
click at [218, 103] on div "Select ... No results found." at bounding box center [275, 101] width 184 height 14
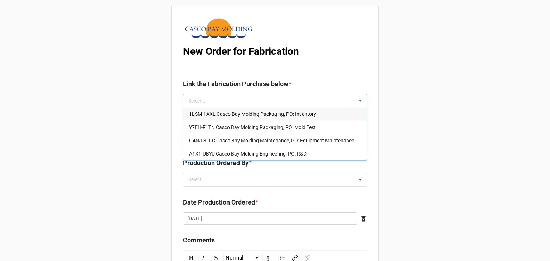
click at [225, 114] on span "1LSM-1AXL Casco Bay Molding Packaging, PO: Inventory" at bounding box center [252, 114] width 127 height 6
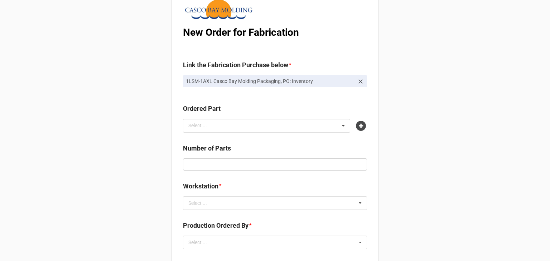
scroll to position [36, 0]
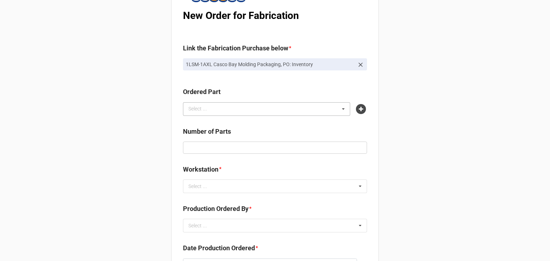
click at [204, 106] on div "Select ..." at bounding box center [201, 109] width 31 height 8
type input "zewb"
click at [213, 125] on span "ZEWB-0K40 Best Periodt Case Top Yellow 70A" at bounding box center [240, 122] width 102 height 6
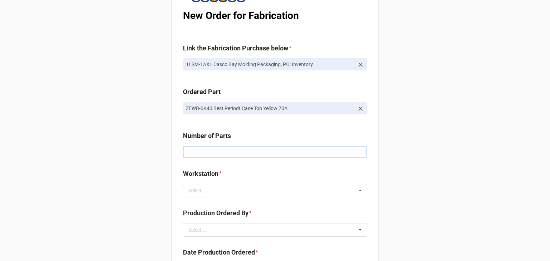
click at [218, 154] on input "text" at bounding box center [275, 152] width 184 height 12
click at [234, 153] on input "text" at bounding box center [275, 152] width 184 height 12
click at [208, 155] on input "5" at bounding box center [275, 152] width 184 height 12
type input "5000"
click at [219, 191] on div "Select ... No results found." at bounding box center [275, 191] width 184 height 14
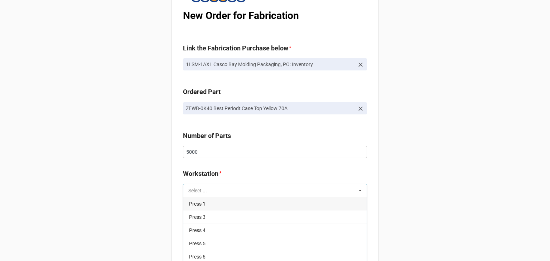
scroll to position [179, 0]
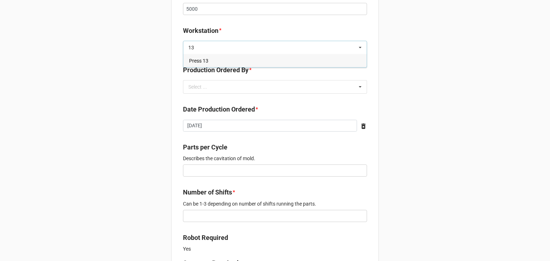
type input "13"
click at [209, 61] on div "Press 13" at bounding box center [274, 60] width 183 height 13
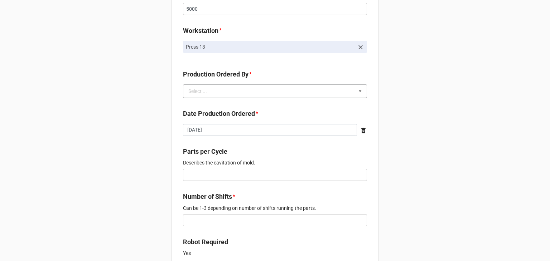
click at [187, 95] on div "Select ..." at bounding box center [201, 91] width 31 height 8
click at [197, 107] on span "[PERSON_NAME]" at bounding box center [208, 105] width 38 height 6
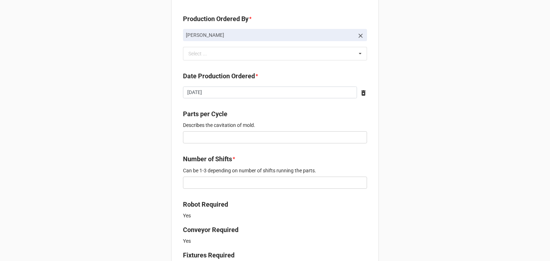
scroll to position [286, 0]
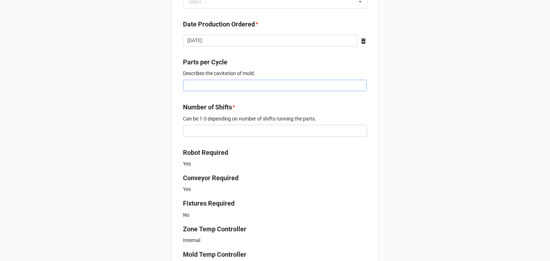
click at [235, 85] on input "text" at bounding box center [275, 85] width 184 height 12
type input "2"
click at [246, 134] on input "text" at bounding box center [275, 131] width 184 height 12
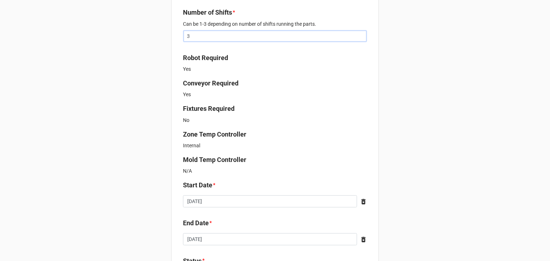
scroll to position [394, 0]
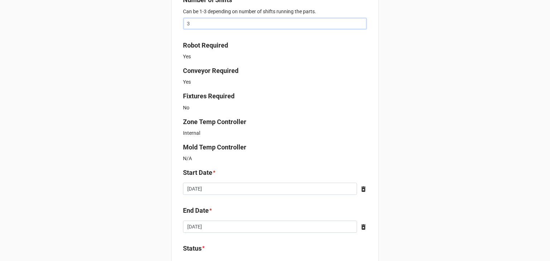
type input "3"
click at [232, 189] on input "[DATE]" at bounding box center [270, 189] width 174 height 12
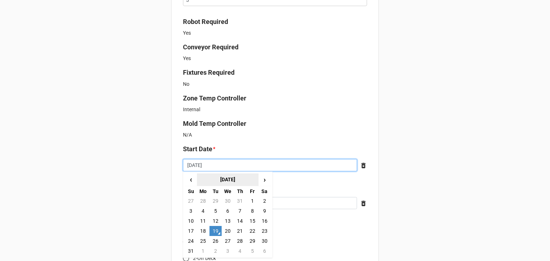
scroll to position [429, 0]
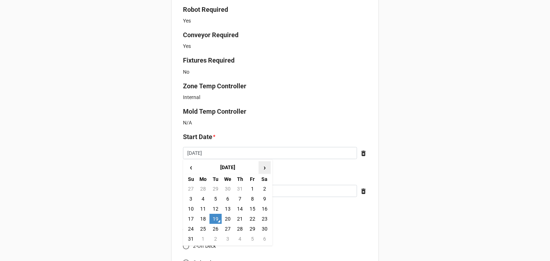
click at [260, 169] on span "›" at bounding box center [264, 168] width 11 height 12
click at [212, 200] on td "9" at bounding box center [215, 199] width 12 height 10
type input "[DATE]"
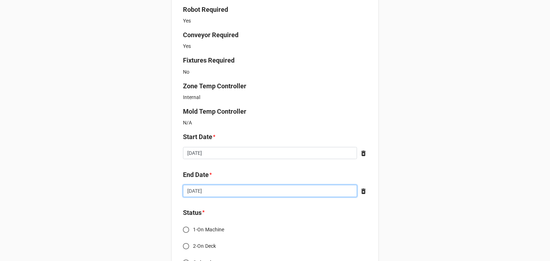
click at [220, 190] on input "[DATE]" at bounding box center [270, 191] width 174 height 12
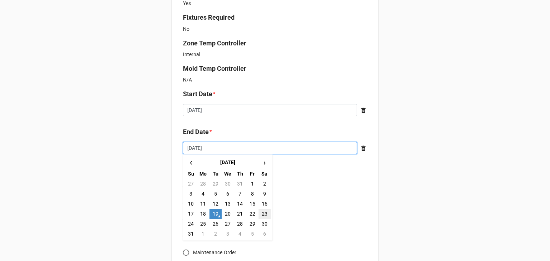
scroll to position [501, 0]
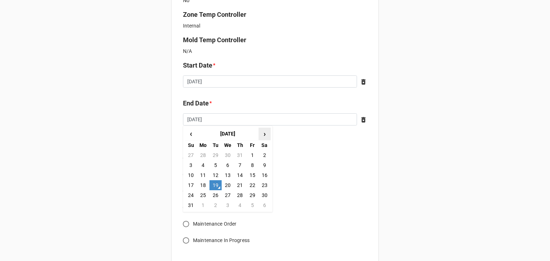
click at [263, 131] on span "›" at bounding box center [264, 134] width 11 height 12
click at [205, 174] on td "15" at bounding box center [203, 175] width 12 height 10
type input "[DATE]"
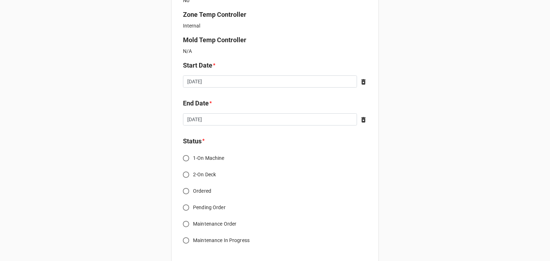
click at [195, 189] on span "Ordered" at bounding box center [202, 191] width 18 height 8
click at [193, 189] on input "Ordered" at bounding box center [186, 191] width 14 height 14
radio input "true"
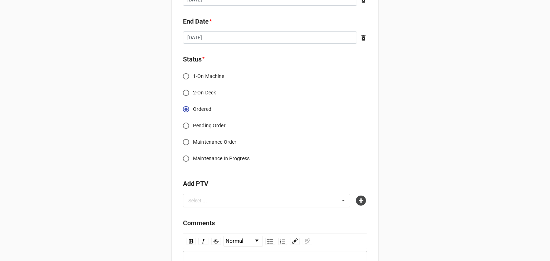
scroll to position [608, 0]
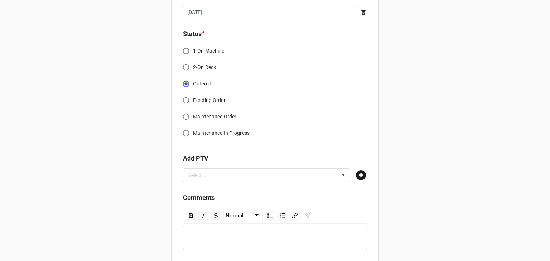
click at [360, 180] on icon at bounding box center [361, 175] width 10 height 10
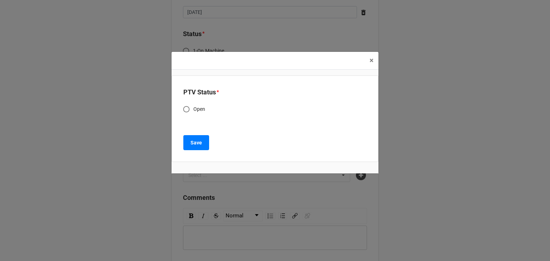
click at [195, 110] on span "Open" at bounding box center [199, 110] width 12 height 8
click at [193, 110] on input "Open" at bounding box center [186, 109] width 14 height 14
radio input "true"
click at [192, 141] on b "Save" at bounding box center [195, 143] width 11 height 8
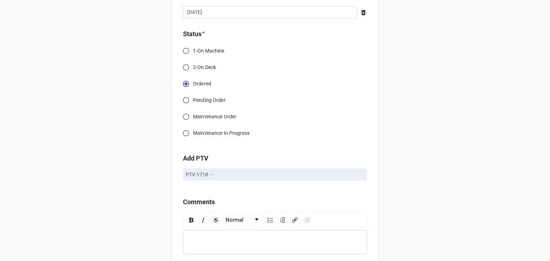
scroll to position [655, 0]
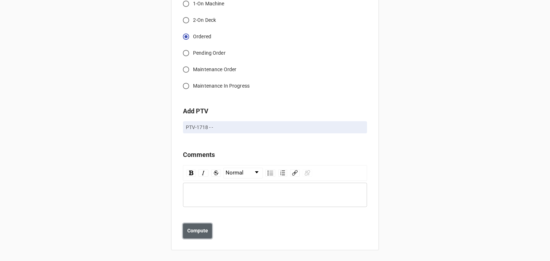
click at [194, 224] on button "Compute" at bounding box center [197, 231] width 29 height 15
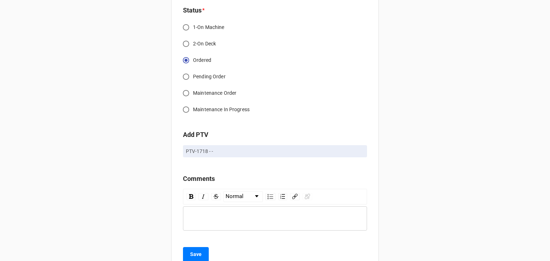
scroll to position [681, 0]
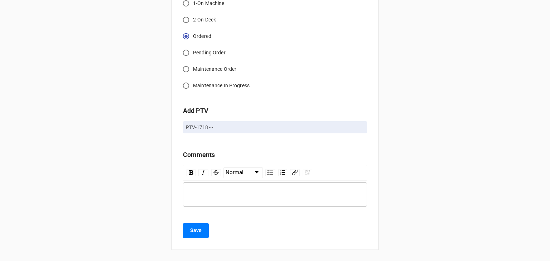
click at [193, 235] on button "Save" at bounding box center [196, 230] width 26 height 15
